Goal: Information Seeking & Learning: Stay updated

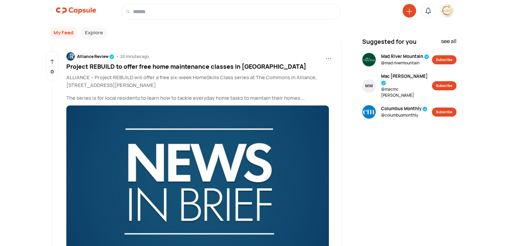
click at [446, 11] on img at bounding box center [446, 10] width 13 height 13
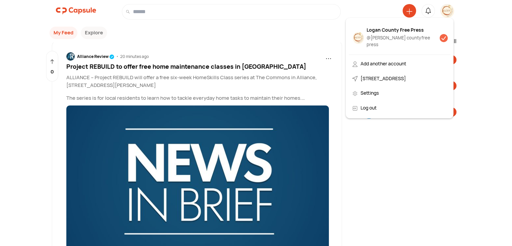
click at [357, 32] on img at bounding box center [358, 38] width 11 height 12
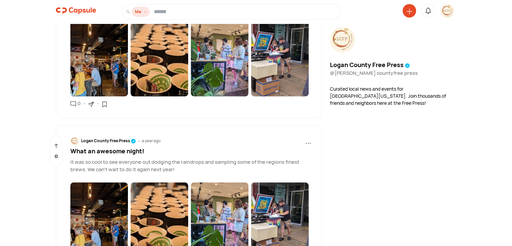
scroll to position [224, 0]
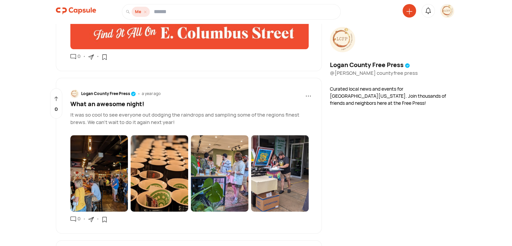
click at [104, 104] on span "What an awesome night!" at bounding box center [107, 104] width 74 height 8
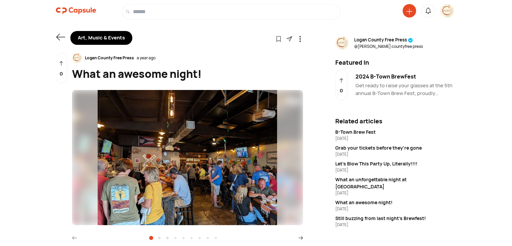
click at [61, 36] on icon at bounding box center [60, 36] width 9 height 9
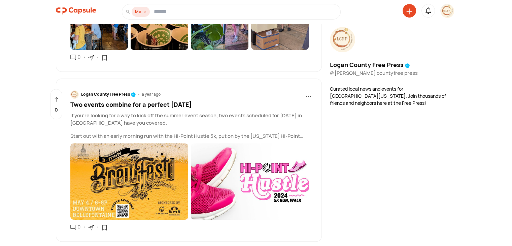
scroll to position [561, 0]
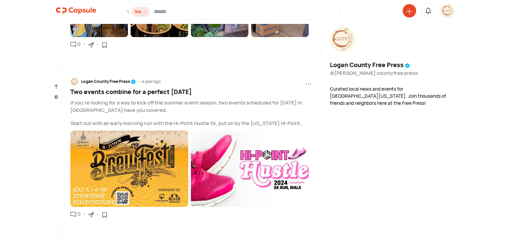
click at [110, 88] on span "Two events combine for a perfect [DATE]" at bounding box center [130, 91] width 121 height 8
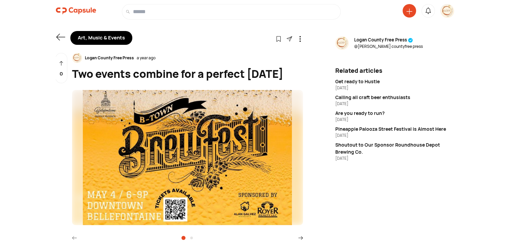
click at [57, 35] on icon at bounding box center [60, 36] width 9 height 9
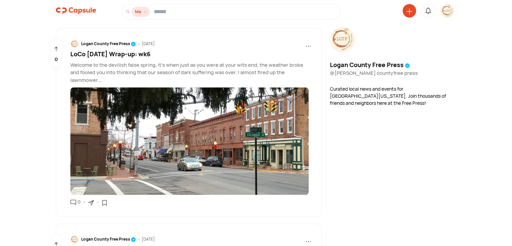
scroll to position [729, 0]
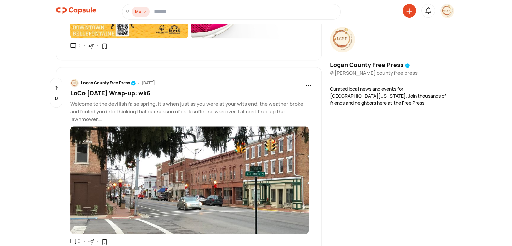
click at [94, 91] on span "LoCo [DATE] Wrap-up: wk6" at bounding box center [110, 93] width 80 height 8
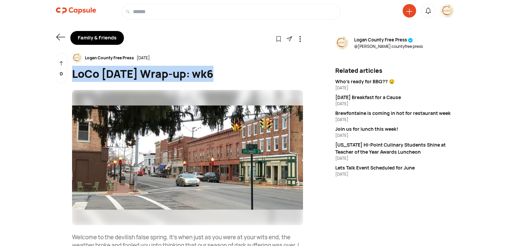
drag, startPoint x: 214, startPoint y: 74, endPoint x: 73, endPoint y: 69, distance: 140.4
click at [73, 69] on div "LoCo [DATE] Wrap-up: wk6" at bounding box center [187, 74] width 231 height 16
copy div "LoCo [DATE] Wrap-up: wk6"
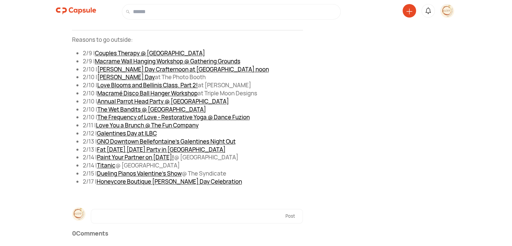
scroll to position [740, 0]
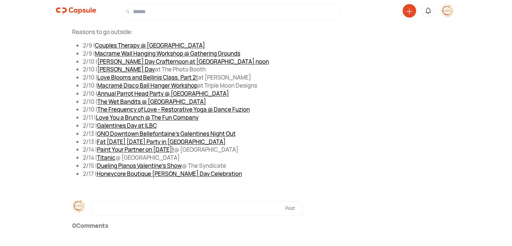
drag, startPoint x: 71, startPoint y: 124, endPoint x: 246, endPoint y: 178, distance: 183.5
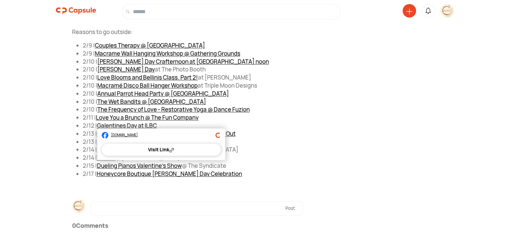
copy div "Welcome to the devilish false spring. It's when just as you were at your wits e…"
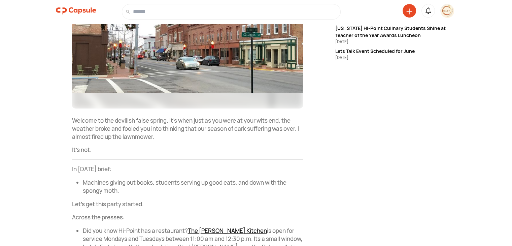
scroll to position [0, 0]
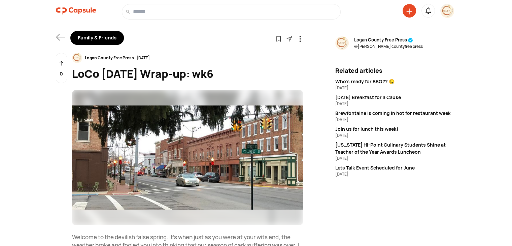
click at [58, 36] on icon at bounding box center [60, 36] width 9 height 9
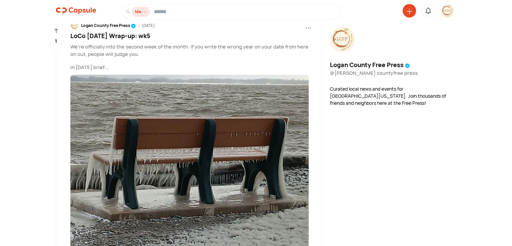
scroll to position [991, 0]
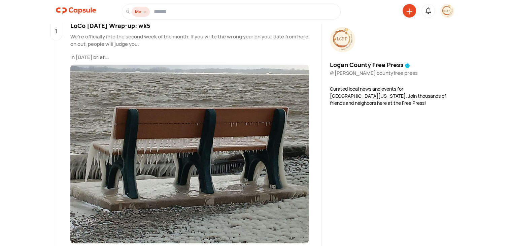
click at [103, 29] on span "LoCo [DATE] Wrap-up: wk5" at bounding box center [110, 26] width 80 height 8
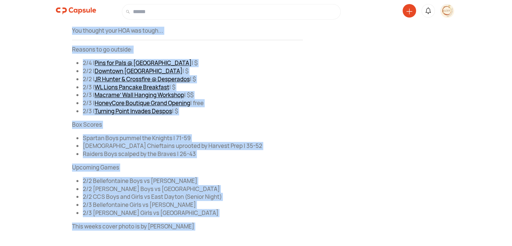
scroll to position [759, 0]
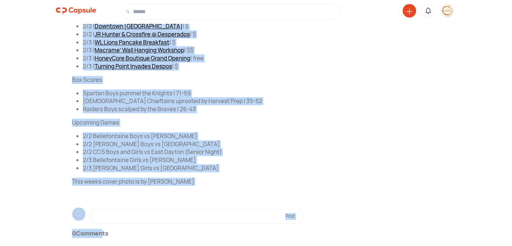
drag, startPoint x: 72, startPoint y: 124, endPoint x: 213, endPoint y: 179, distance: 151.4
copy div "We’re officially into the second week of the month. If you write the wrong year…"
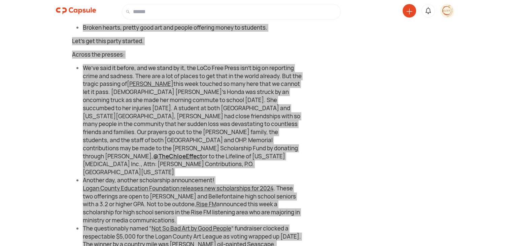
scroll to position [254, 0]
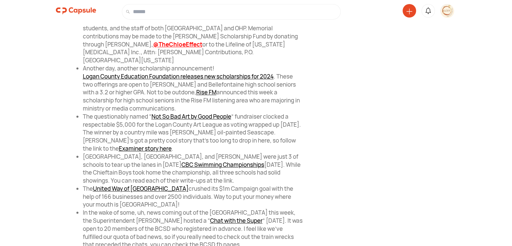
scroll to position [423, 0]
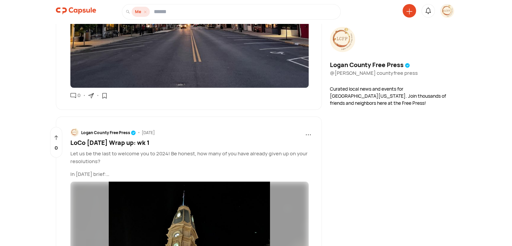
scroll to position [1422, 0]
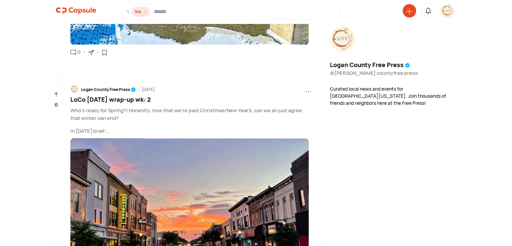
click at [114, 103] on span "LoCo [DATE] wrap-up wk: 2" at bounding box center [110, 99] width 80 height 8
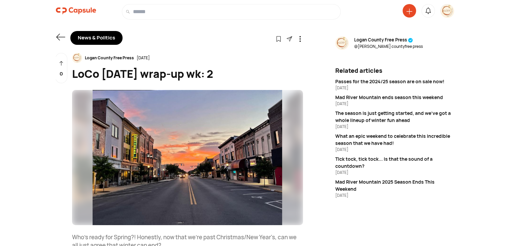
click at [58, 37] on icon at bounding box center [60, 37] width 9 height 7
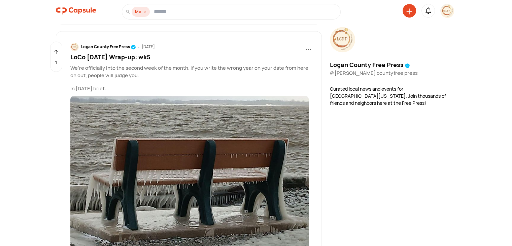
scroll to position [1065, 0]
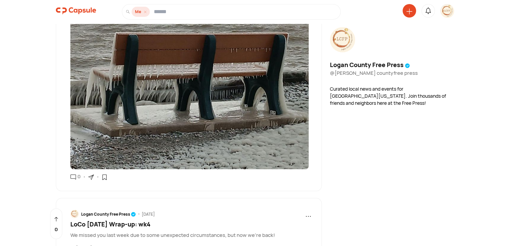
click at [92, 180] on icon at bounding box center [90, 177] width 5 height 5
click at [108, 199] on div "Copy link" at bounding box center [120, 193] width 57 height 15
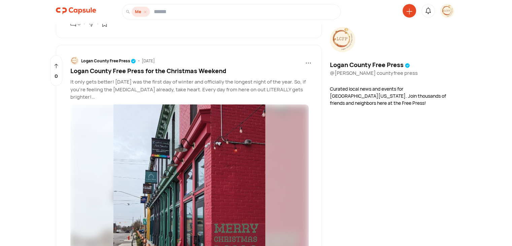
scroll to position [2299, 0]
click at [90, 26] on icon at bounding box center [90, 23] width 5 height 5
click at [108, 45] on div "Copy link" at bounding box center [120, 40] width 57 height 15
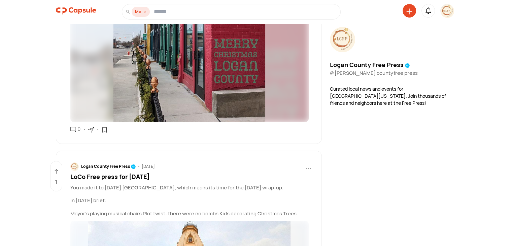
scroll to position [2523, 0]
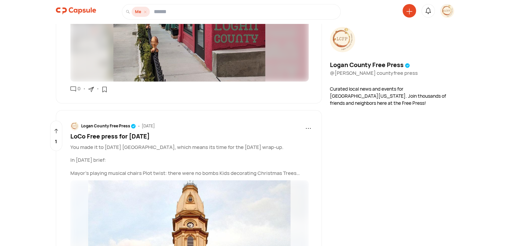
click at [92, 92] on icon at bounding box center [91, 89] width 6 height 6
click at [106, 111] on div "Copy link" at bounding box center [120, 106] width 57 height 15
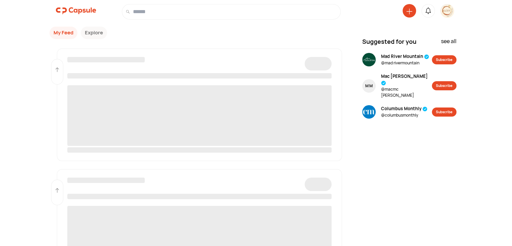
click at [446, 11] on img at bounding box center [446, 10] width 13 height 13
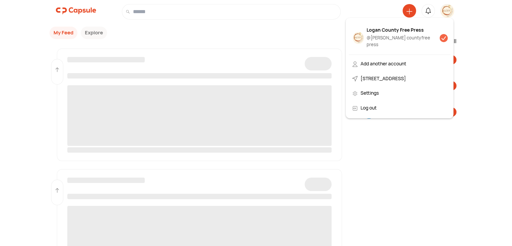
click at [359, 34] on img at bounding box center [358, 38] width 11 height 12
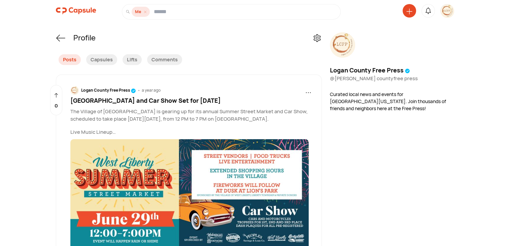
click at [319, 38] on icon at bounding box center [316, 37] width 9 height 9
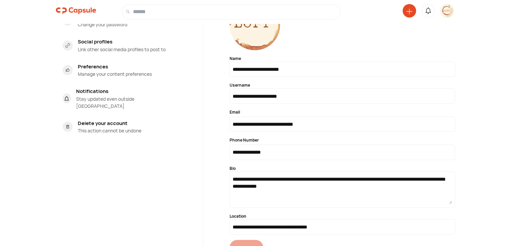
scroll to position [56, 0]
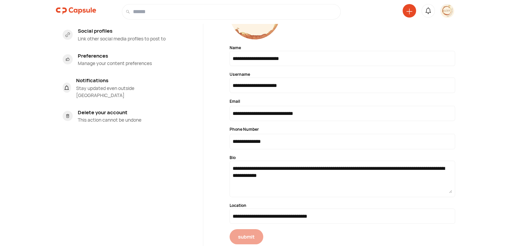
drag, startPoint x: 323, startPoint y: 175, endPoint x: 231, endPoint y: 169, distance: 92.1
click at [229, 169] on div "**********" at bounding box center [341, 178] width 225 height 36
